Goal: Transaction & Acquisition: Purchase product/service

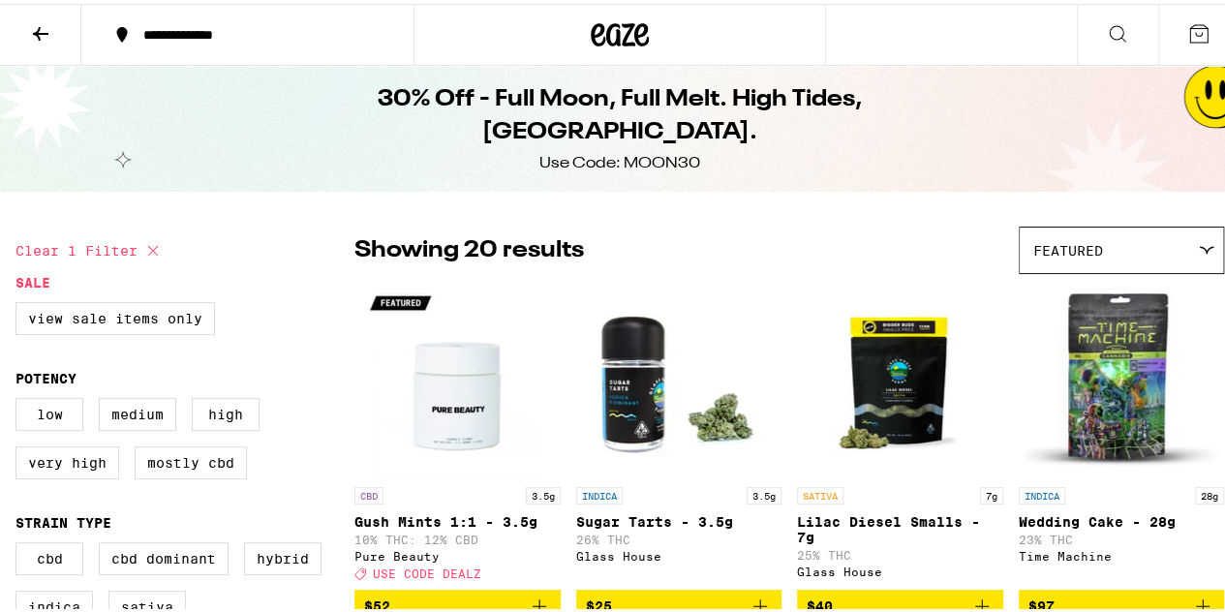
click at [615, 24] on icon at bounding box center [620, 31] width 58 height 35
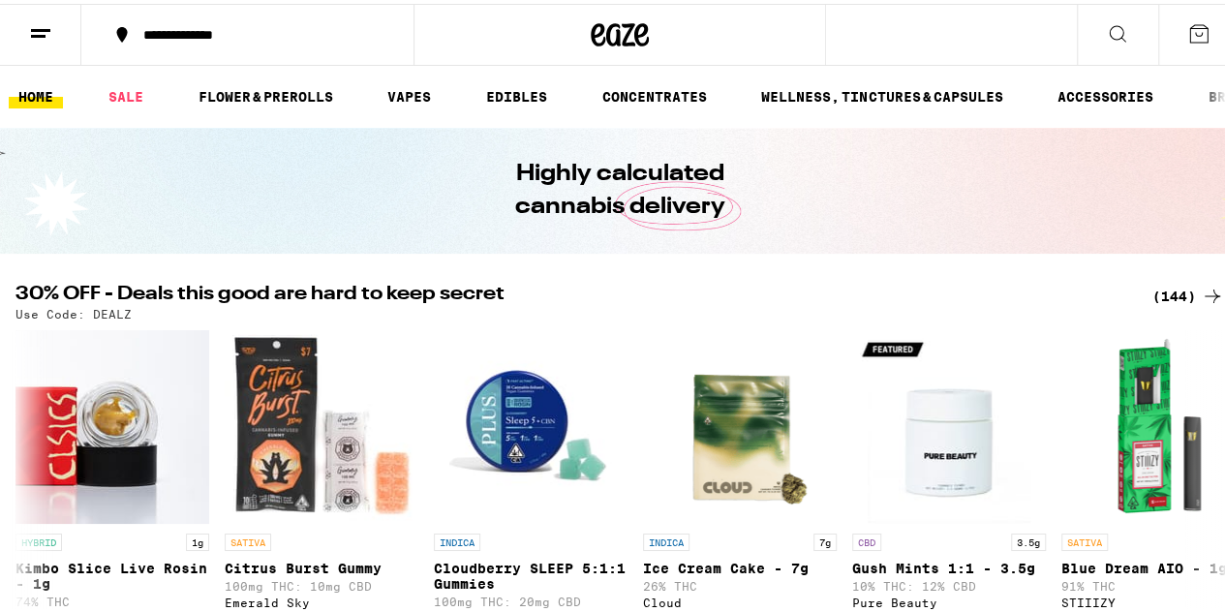
click at [1159, 290] on div "(144)" at bounding box center [1188, 292] width 72 height 23
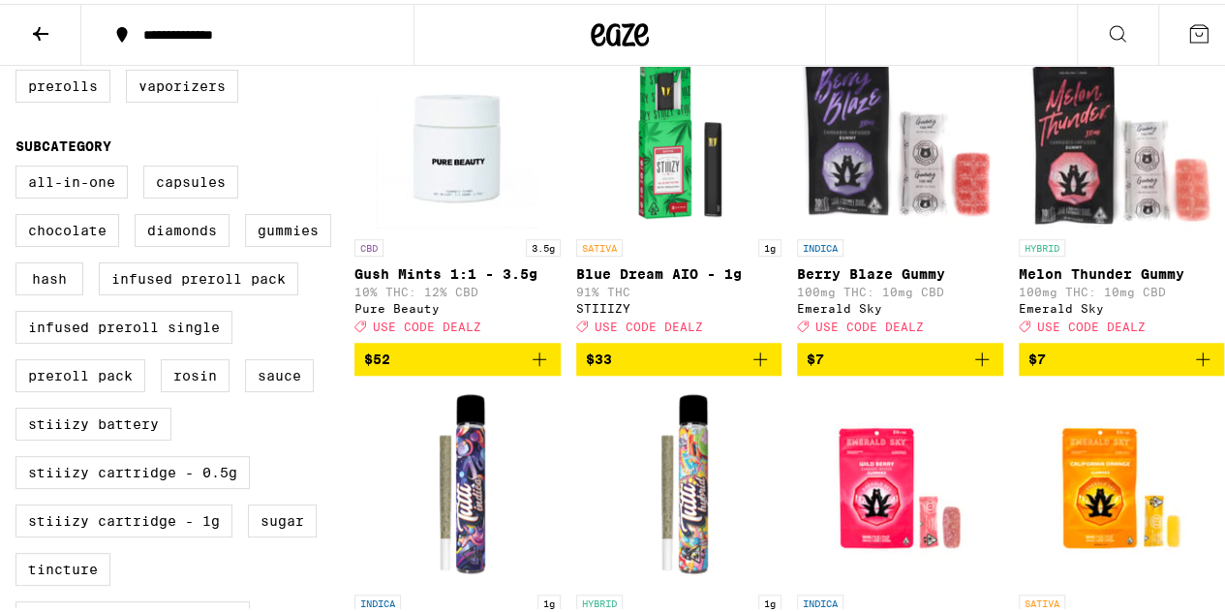
scroll to position [516, 0]
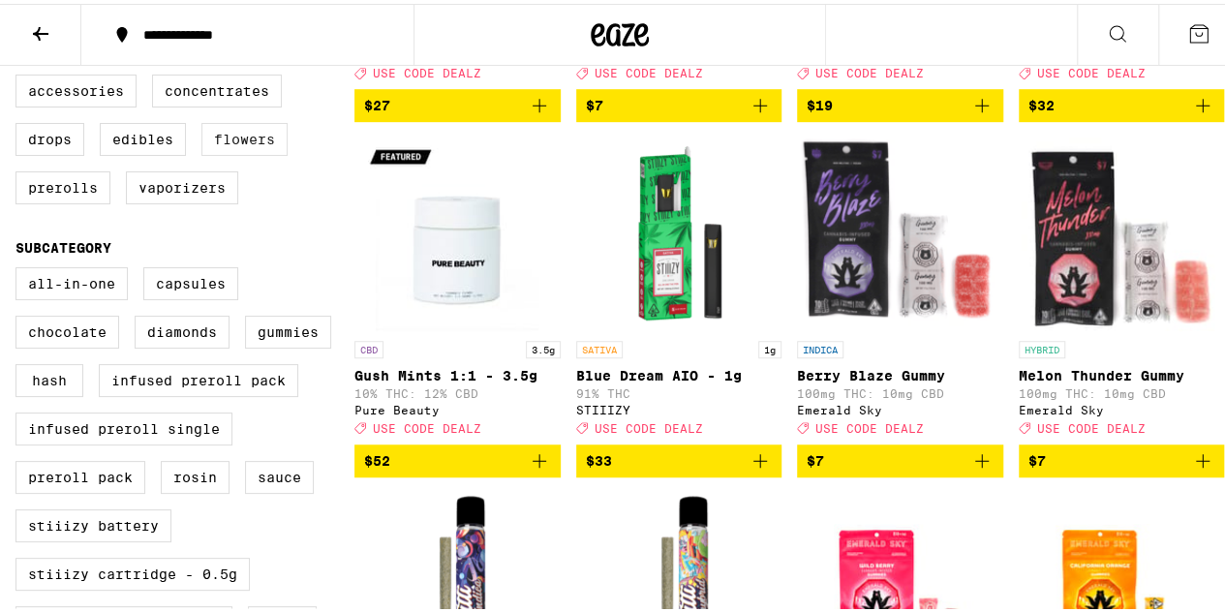
click at [244, 152] on label "Flowers" at bounding box center [244, 135] width 86 height 33
click at [20, 75] on input "Flowers" at bounding box center [19, 74] width 1 height 1
checkbox input "true"
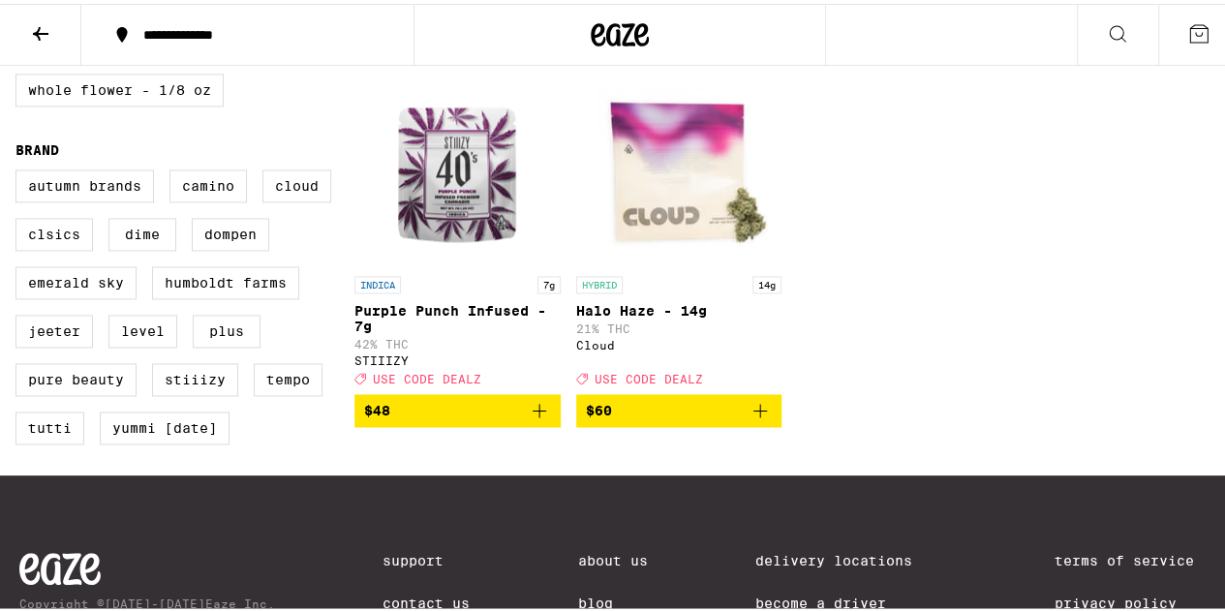
scroll to position [1032, 0]
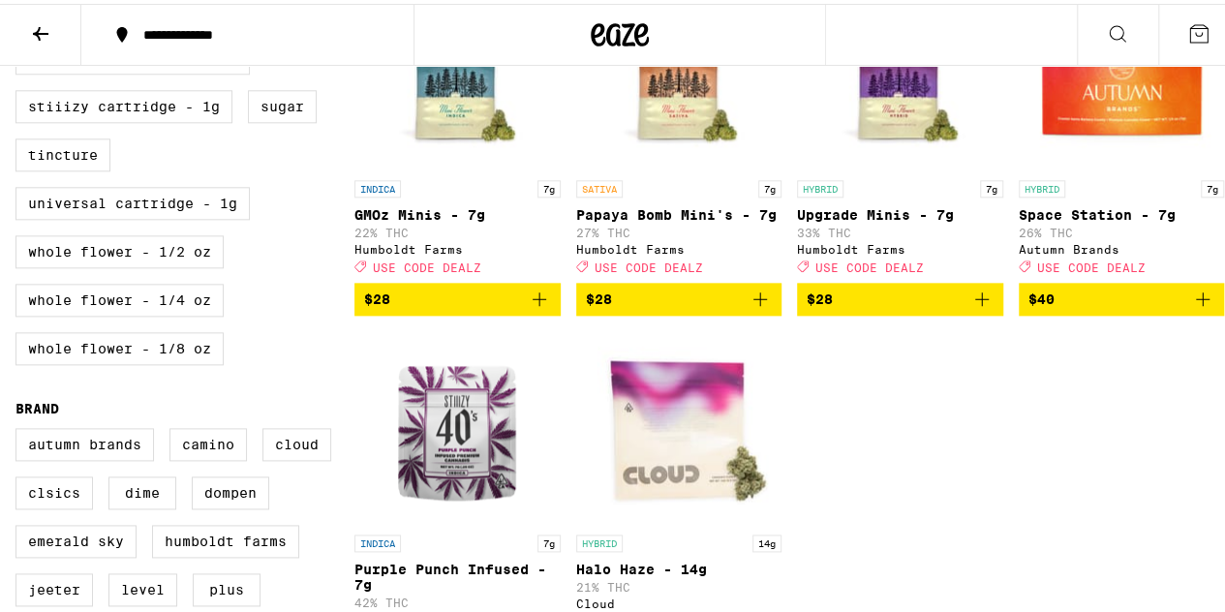
click at [988, 312] on button "$28" at bounding box center [900, 295] width 206 height 33
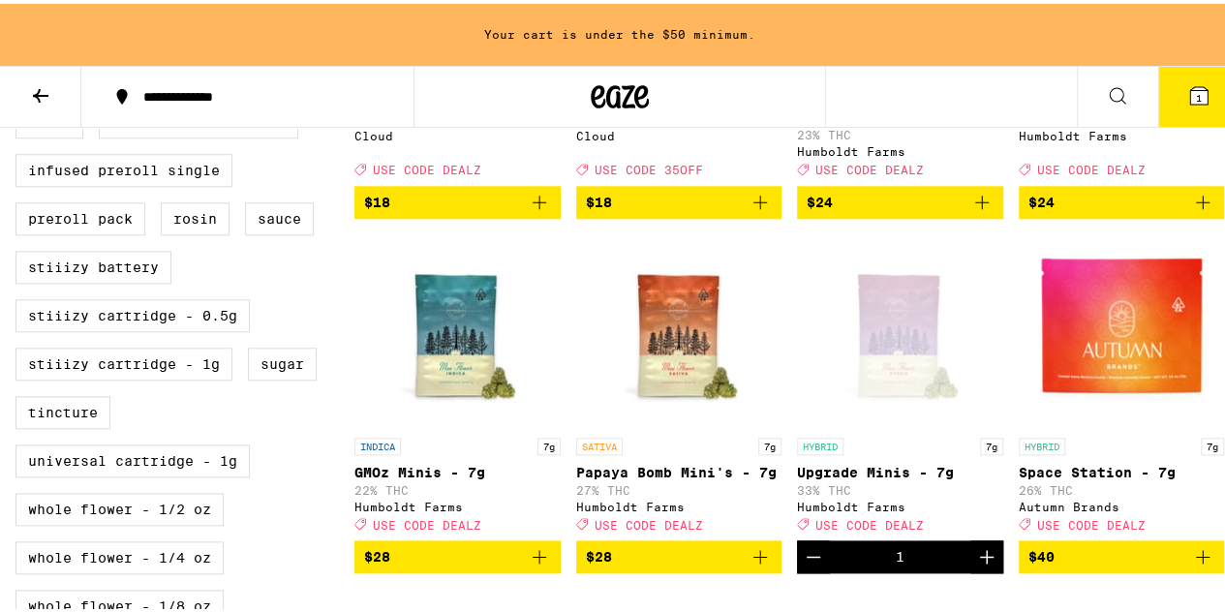
scroll to position [578, 0]
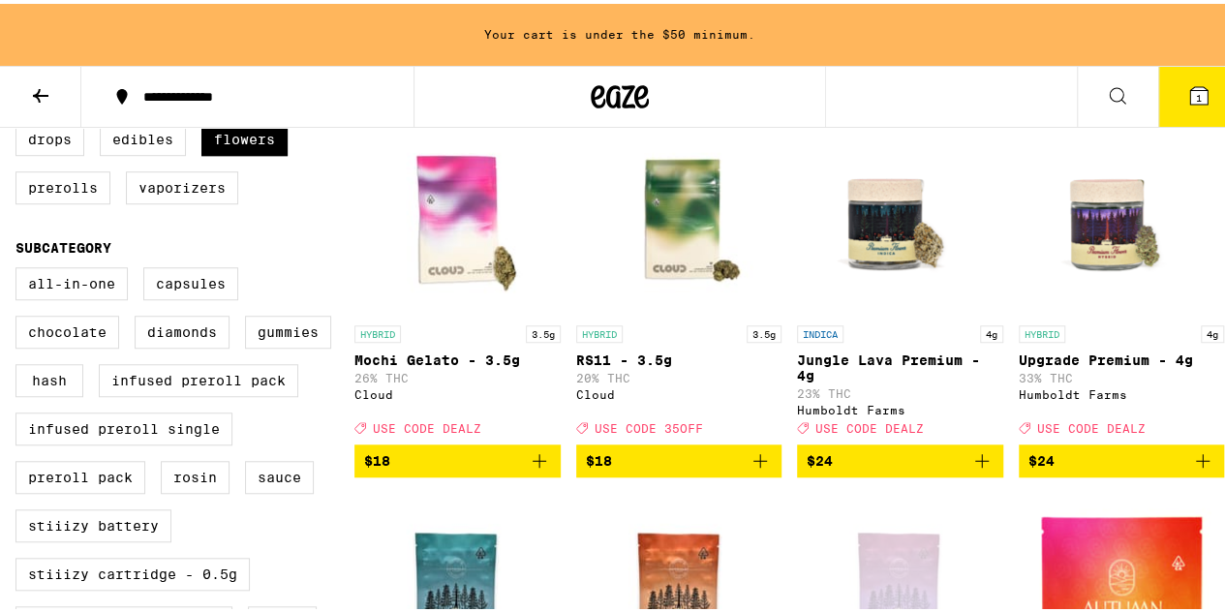
click at [973, 469] on icon "Add to bag" at bounding box center [981, 456] width 23 height 23
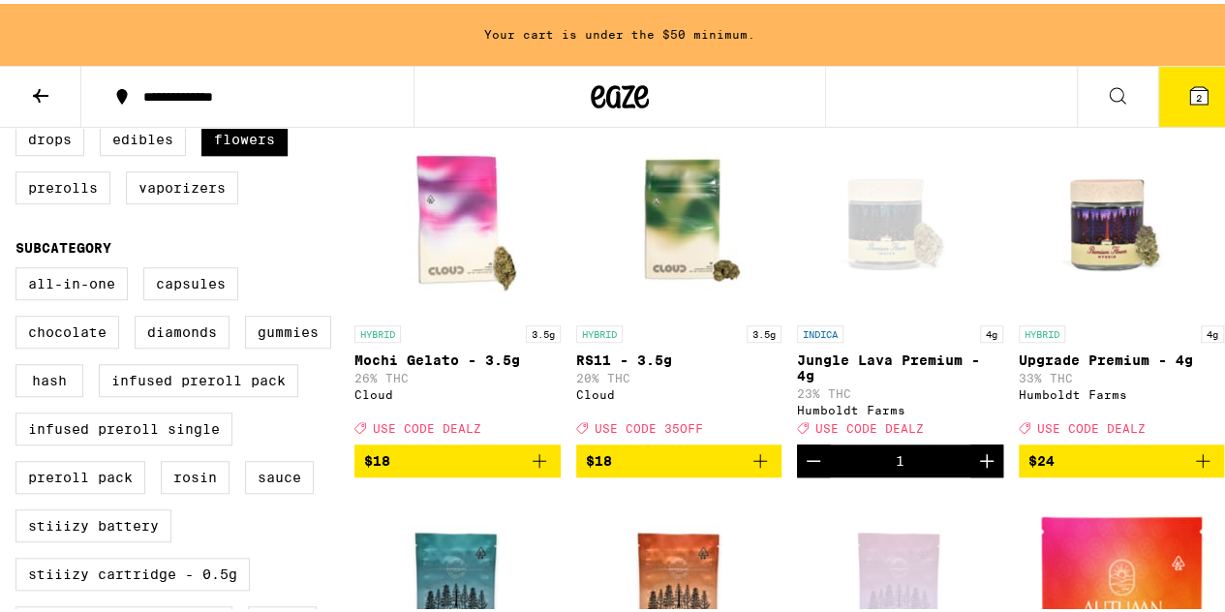
scroll to position [516, 0]
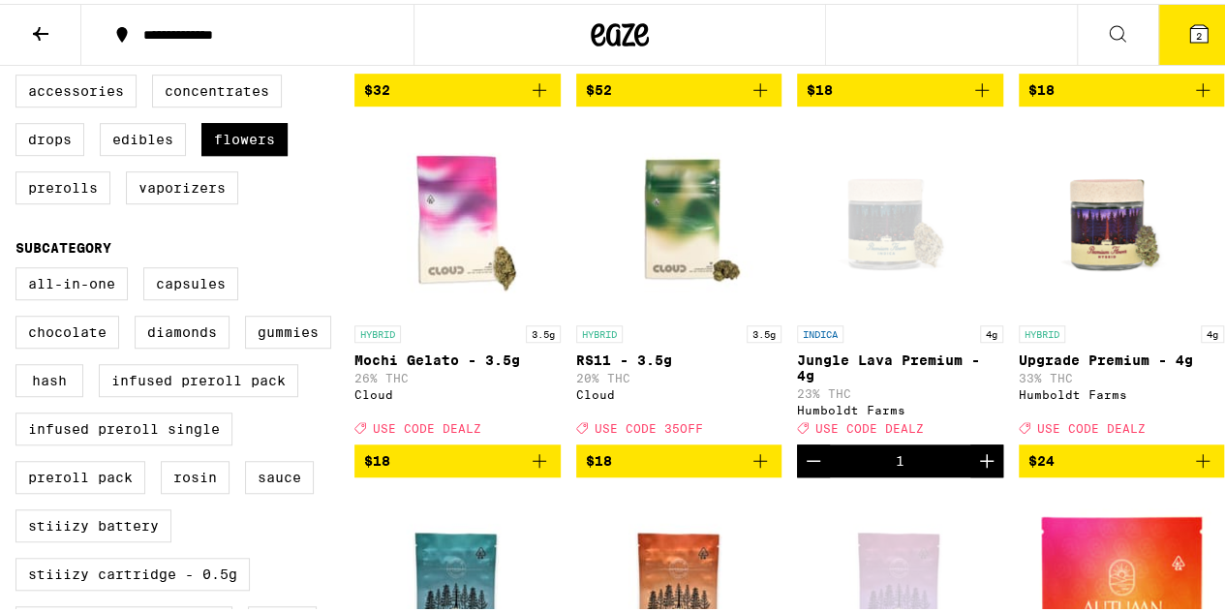
click at [1191, 469] on icon "Add to bag" at bounding box center [1202, 456] width 23 height 23
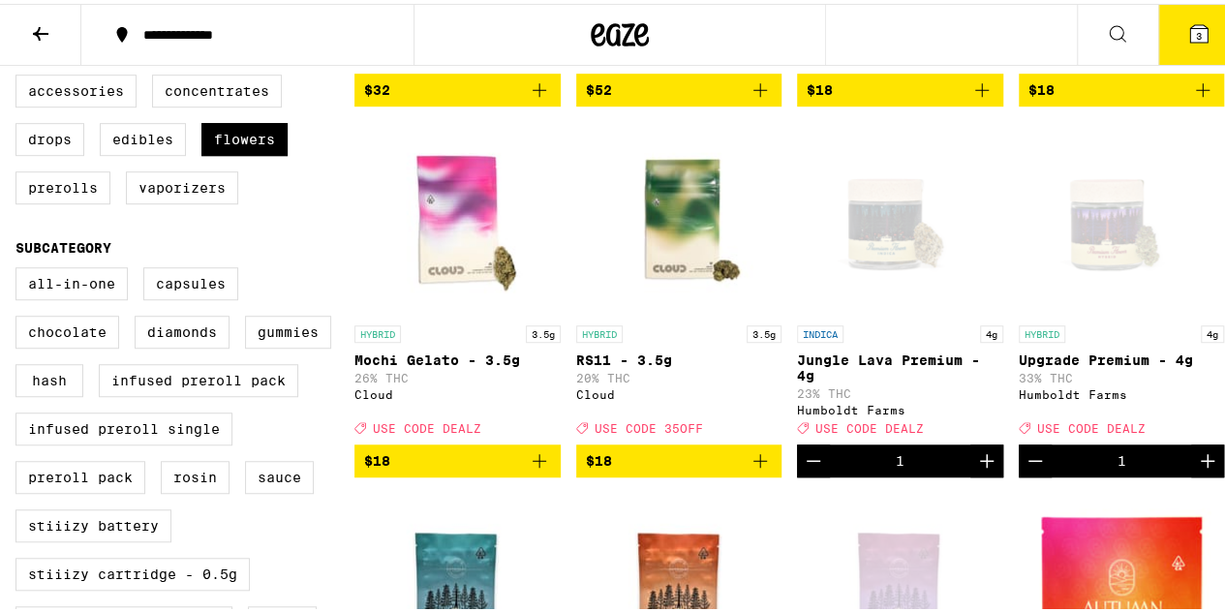
click at [788, 495] on div "INDICA 7g Ice Cream Cake - 7g 26% THC Cloud Deal Created with Sketch. USE CODE …" at bounding box center [789, 481] width 870 height 1434
click at [802, 469] on icon "Decrement" at bounding box center [813, 456] width 23 height 23
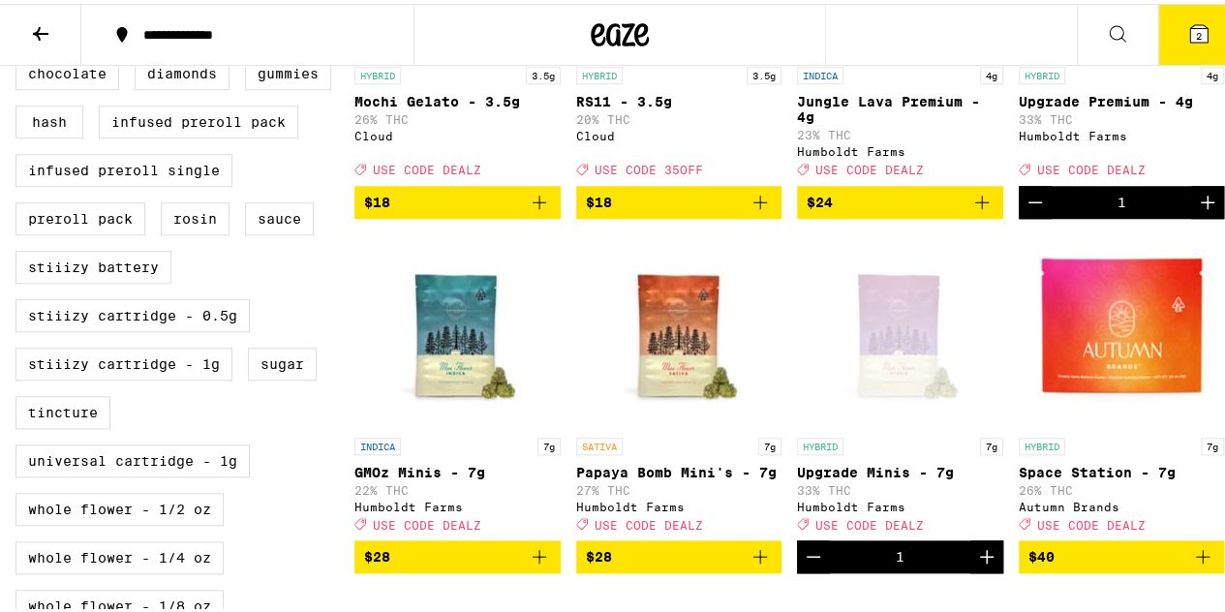
scroll to position [1032, 0]
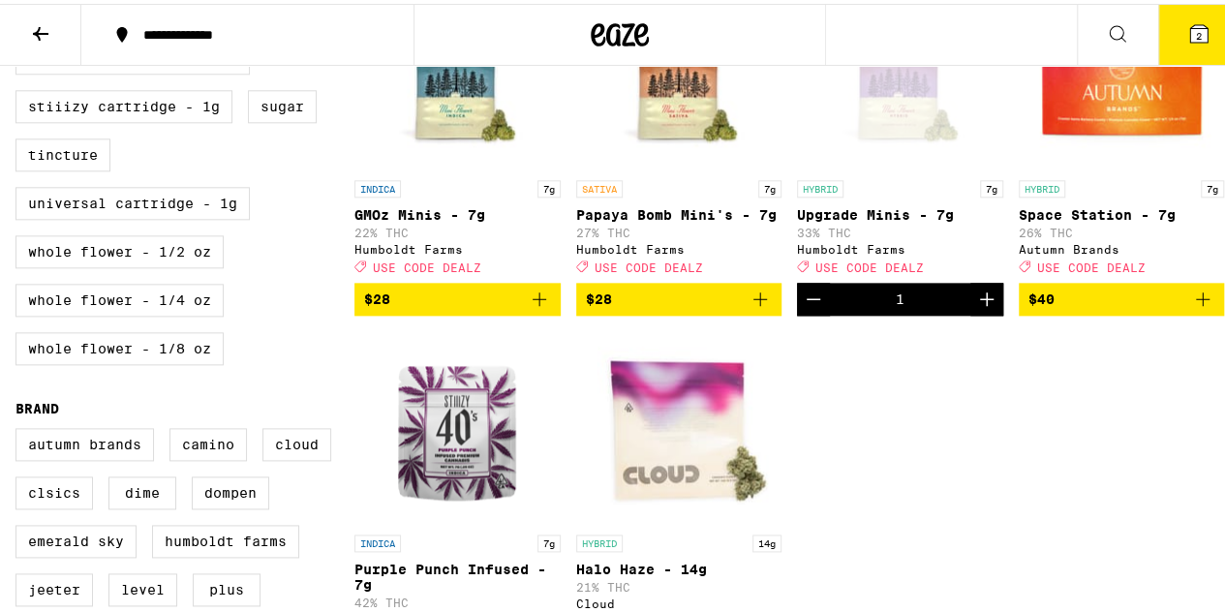
click at [1196, 302] on icon "Add to bag" at bounding box center [1203, 296] width 14 height 14
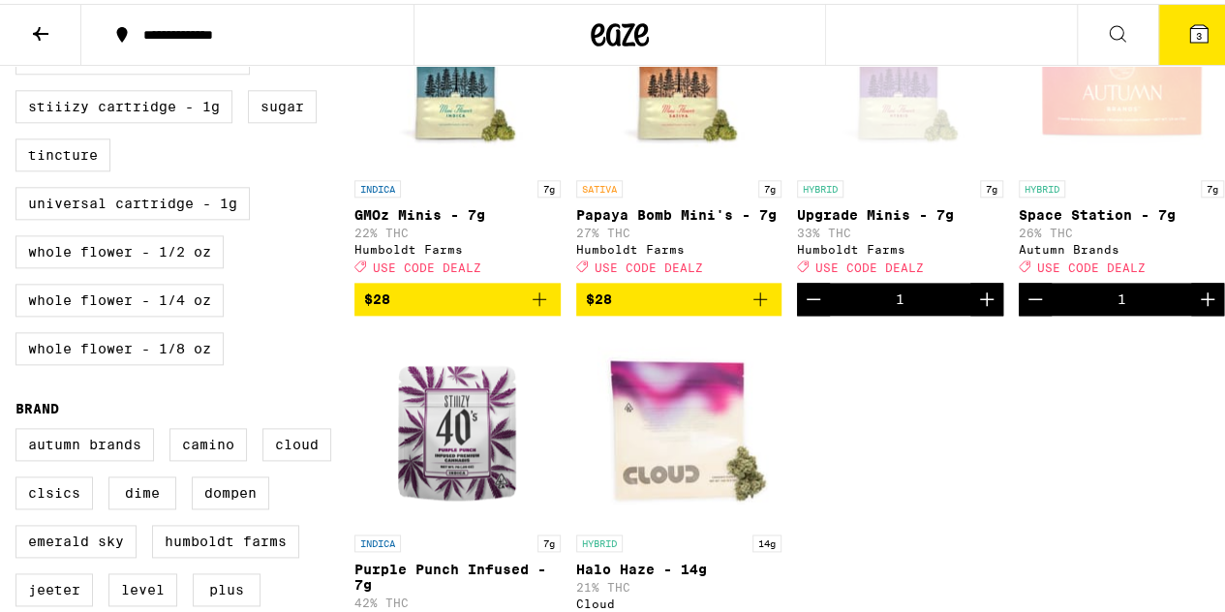
click at [1191, 28] on icon at bounding box center [1198, 29] width 17 height 17
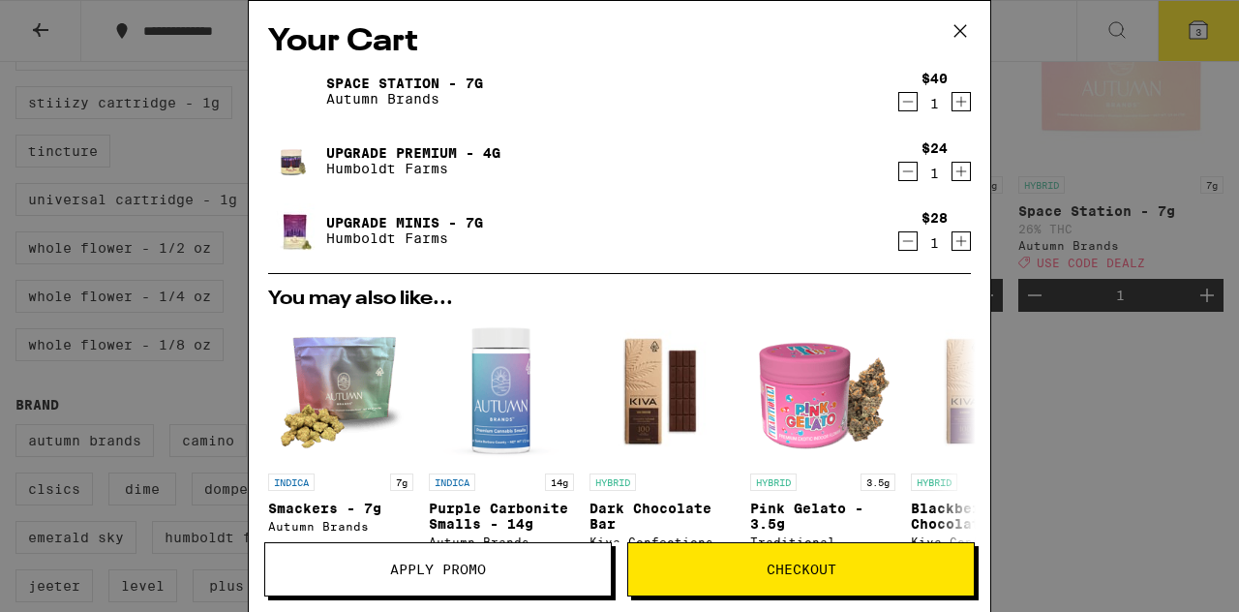
click at [429, 572] on span "Apply Promo" at bounding box center [438, 570] width 96 height 14
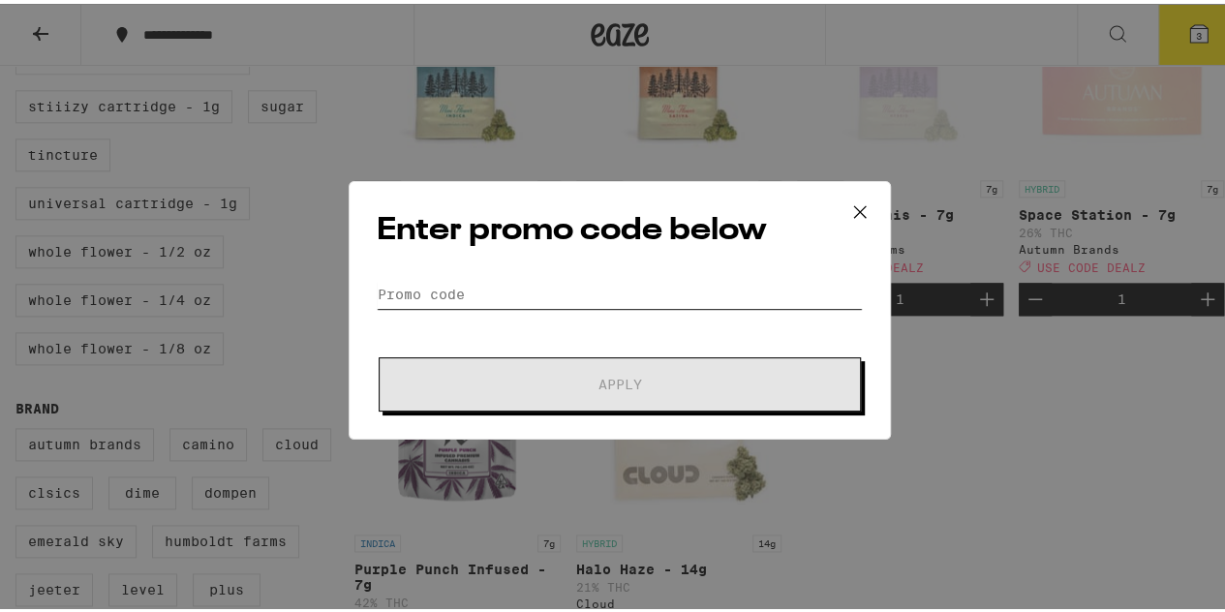
click at [480, 291] on input "Promo Code" at bounding box center [620, 290] width 486 height 29
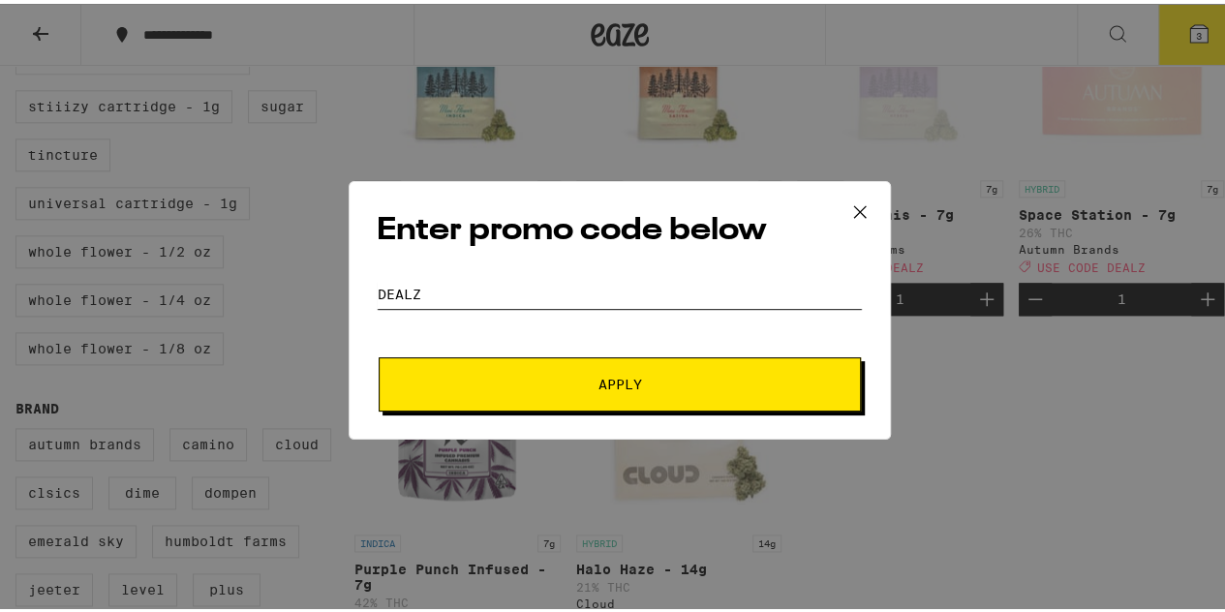
type input "DEALZ"
click at [605, 384] on span "Apply" at bounding box center [620, 381] width 44 height 14
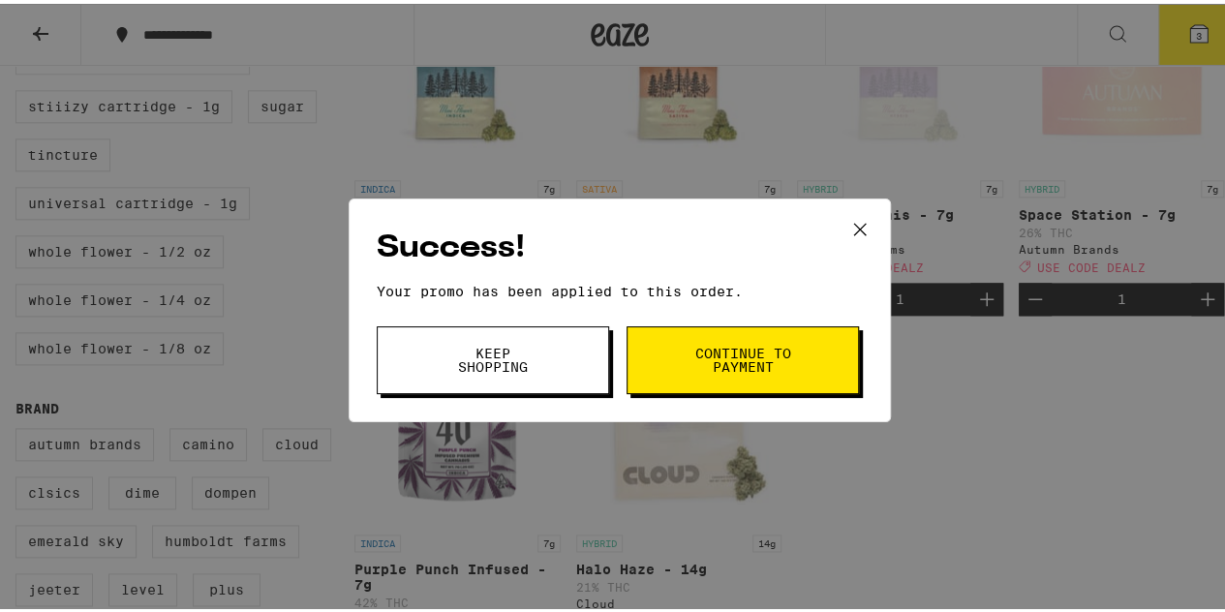
click at [753, 352] on span "Continue to payment" at bounding box center [742, 356] width 99 height 27
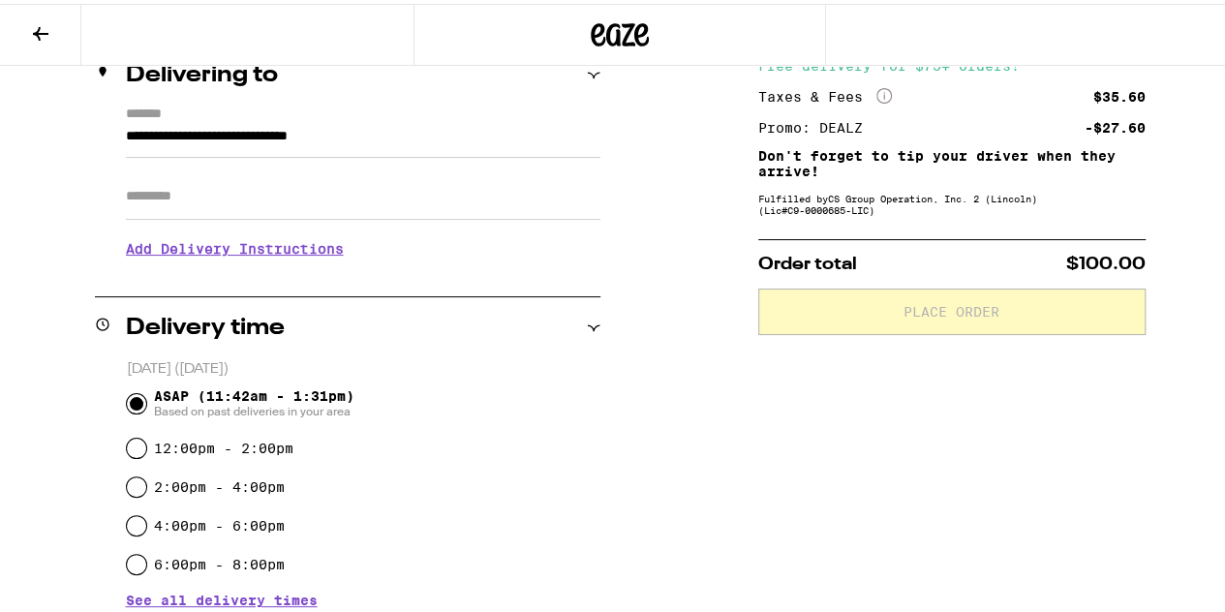
scroll to position [258, 0]
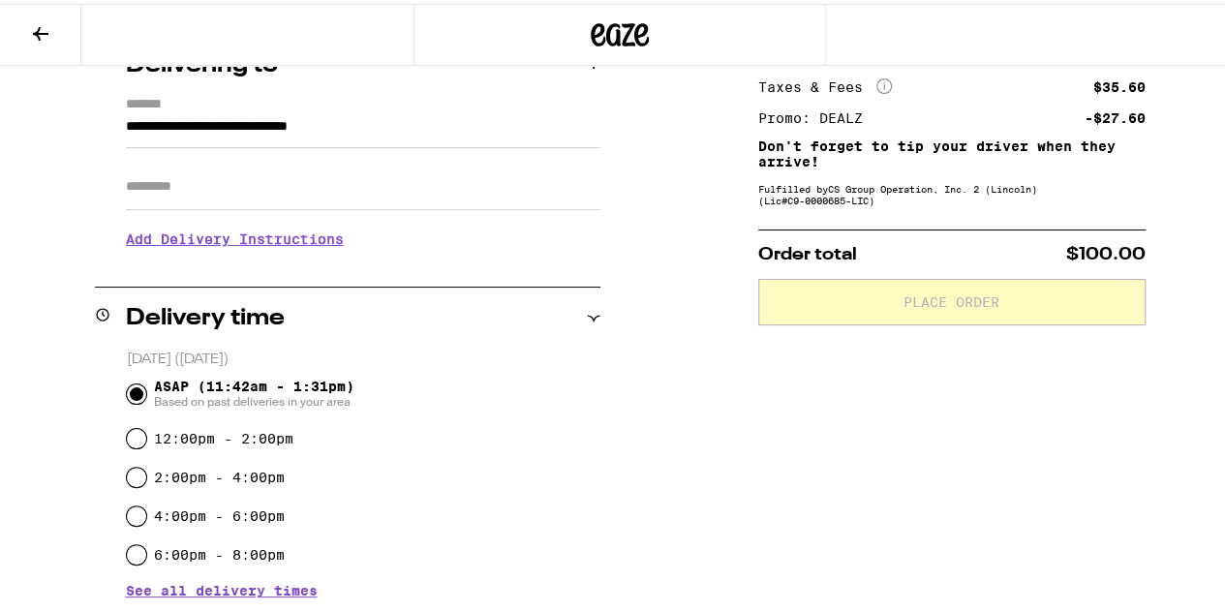
click at [170, 194] on input "Apt/Suite" at bounding box center [363, 183] width 474 height 46
type input "*"
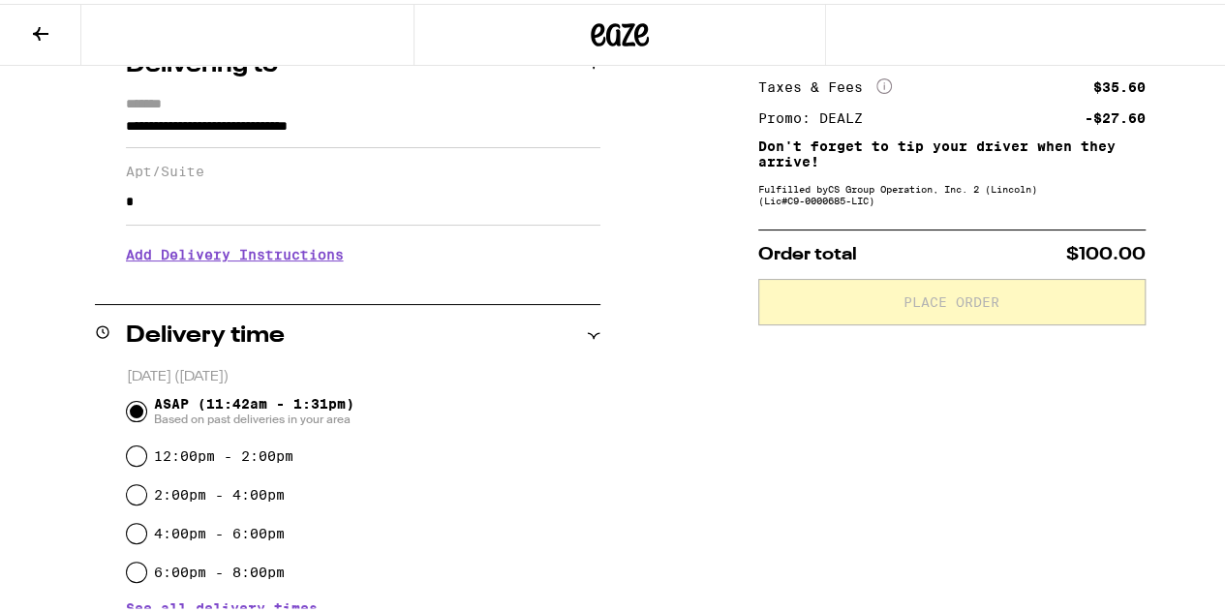
scroll to position [516, 0]
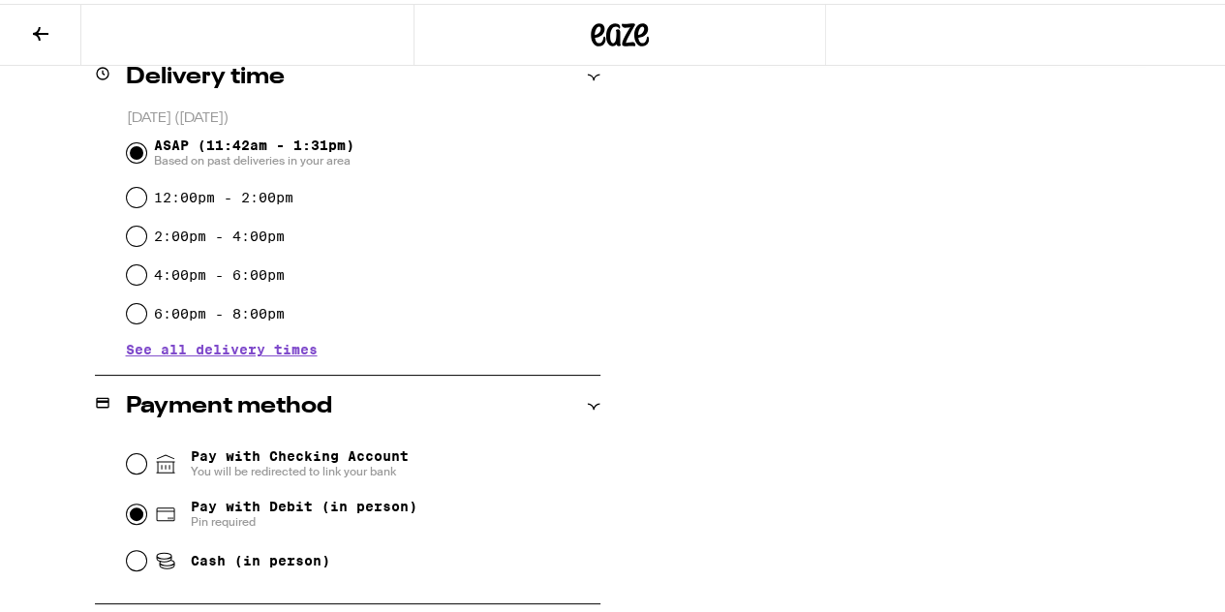
click at [138, 511] on input "Pay with Debit (in person) Pin required" at bounding box center [136, 510] width 19 height 19
radio input "true"
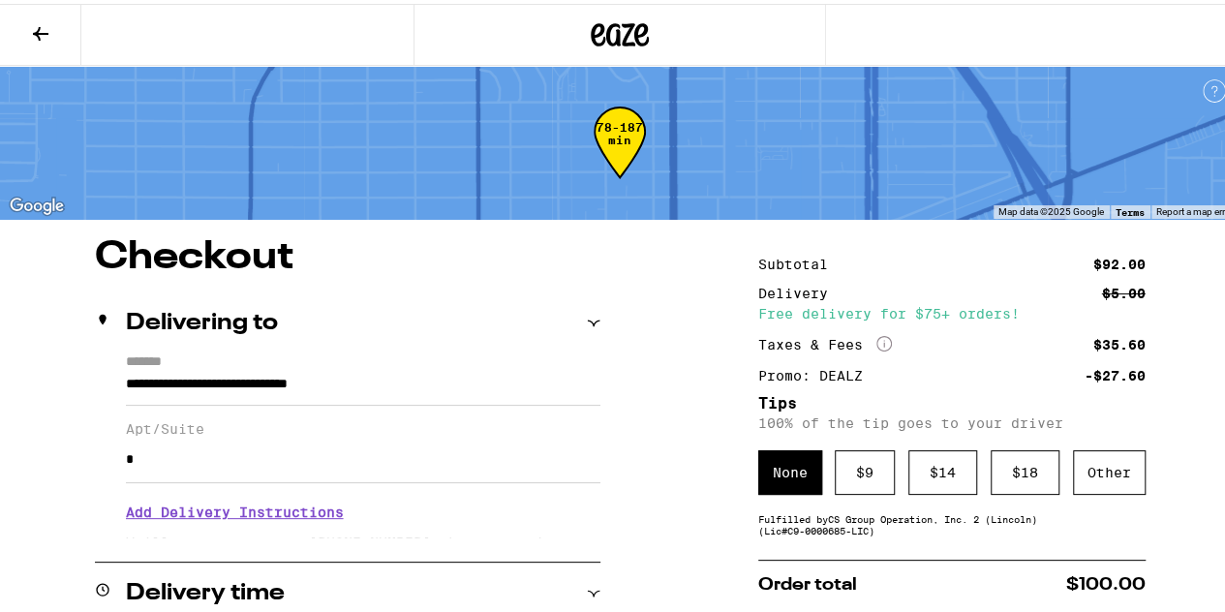
scroll to position [259, 0]
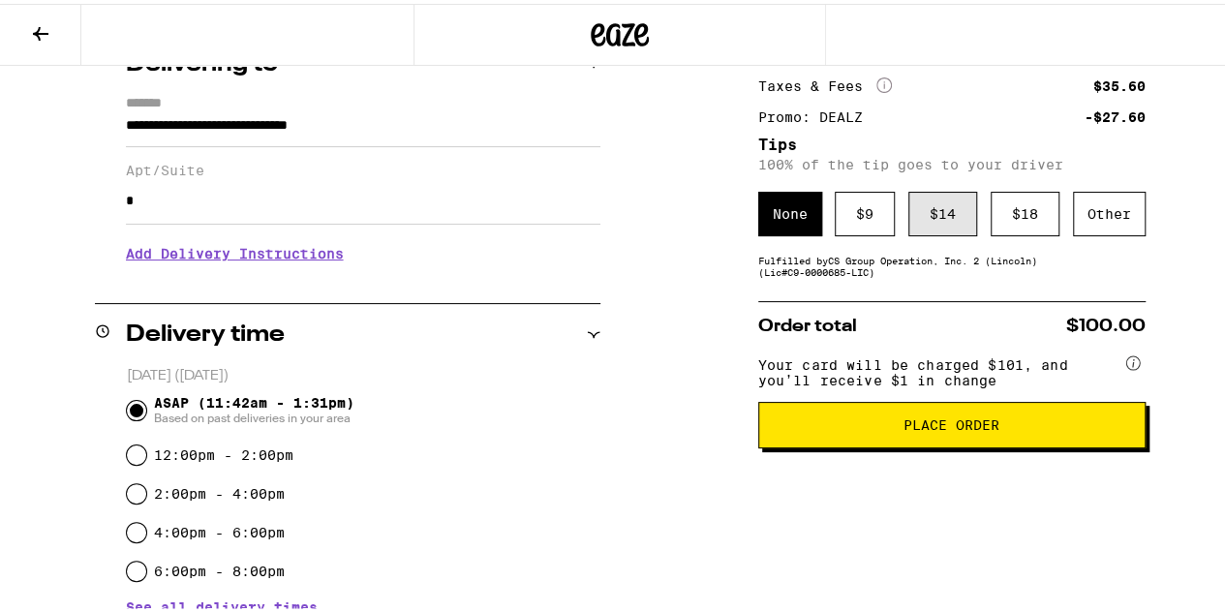
click at [924, 215] on div "$ 14" at bounding box center [942, 210] width 69 height 45
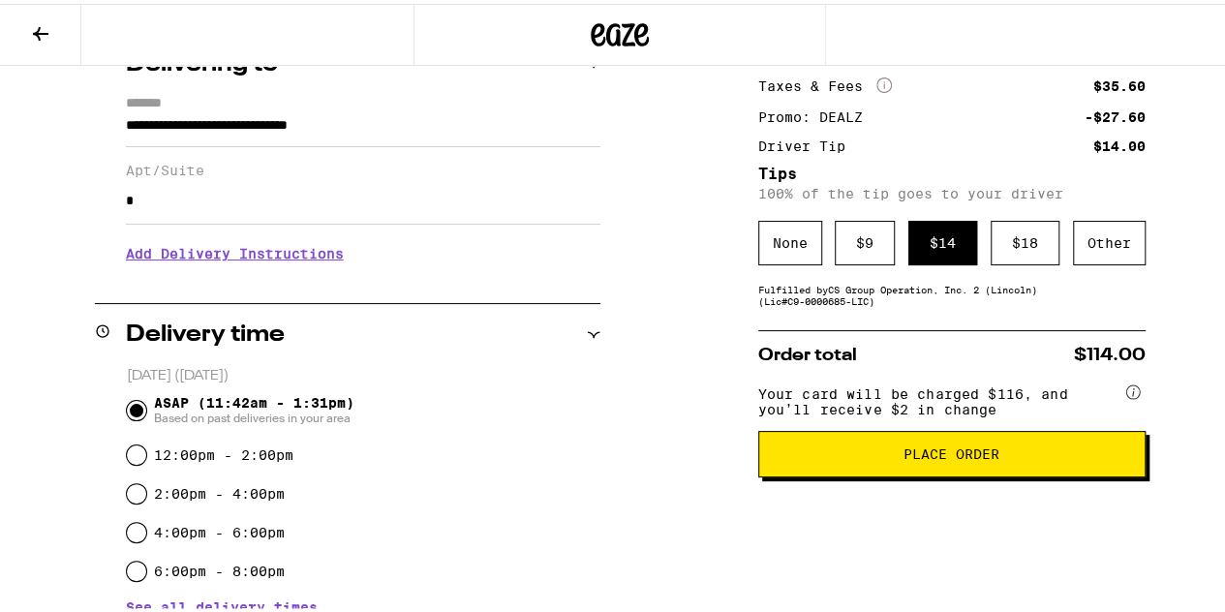
click at [918, 457] on span "Place Order" at bounding box center [951, 450] width 96 height 14
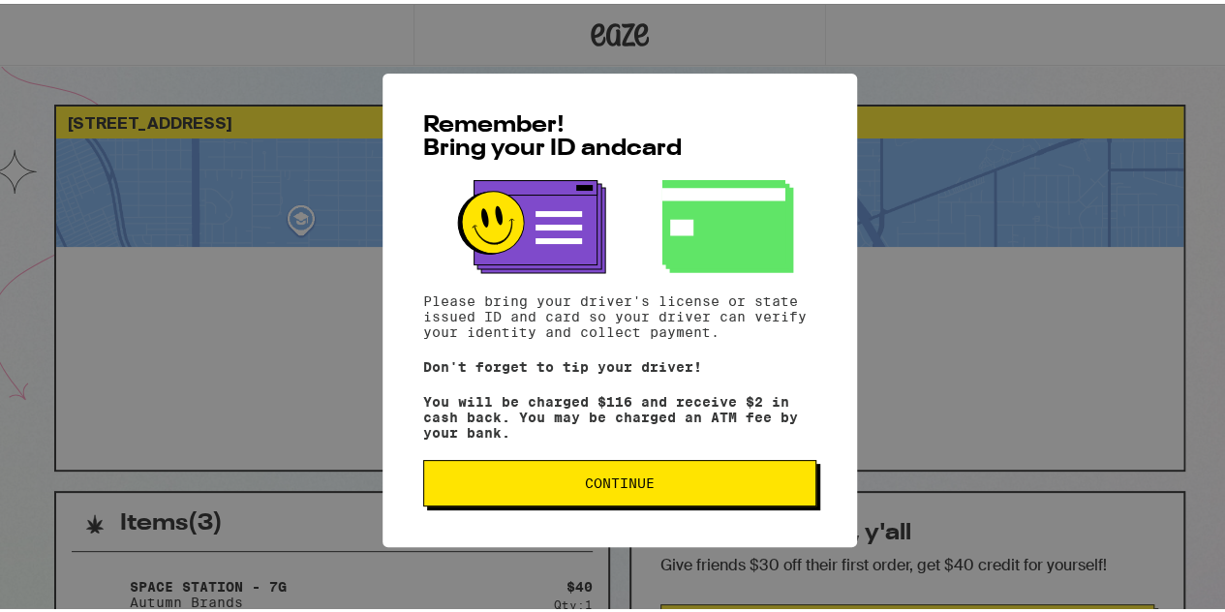
click at [633, 486] on span "Continue" at bounding box center [620, 480] width 70 height 14
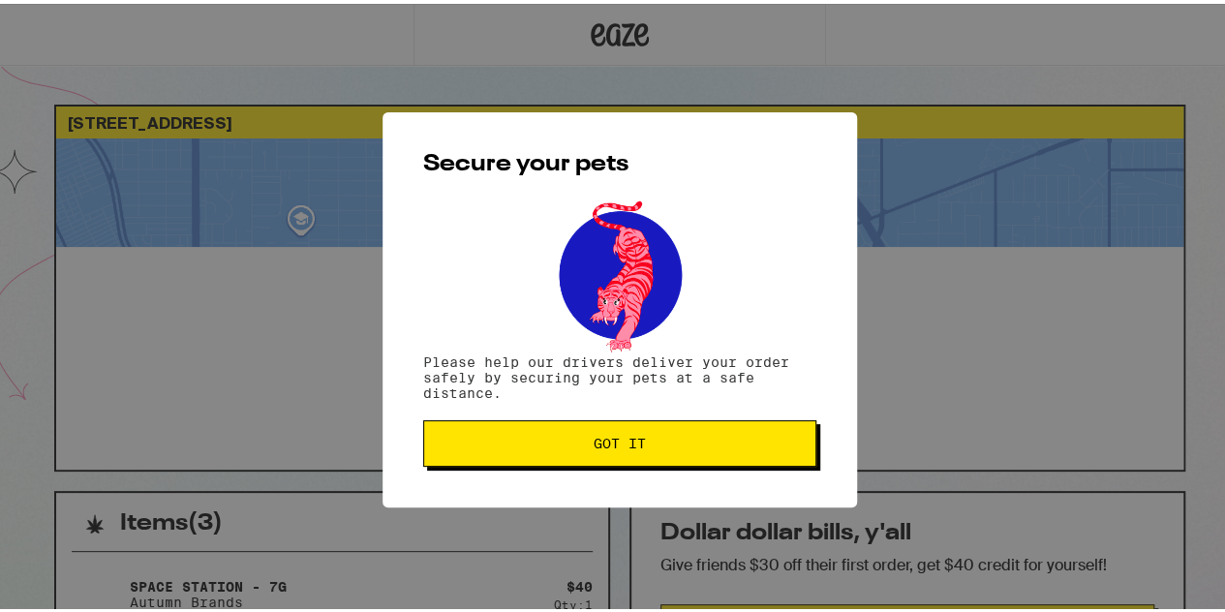
click at [611, 459] on button "Got it" at bounding box center [619, 439] width 393 height 46
